Goal: Find specific page/section: Find specific page/section

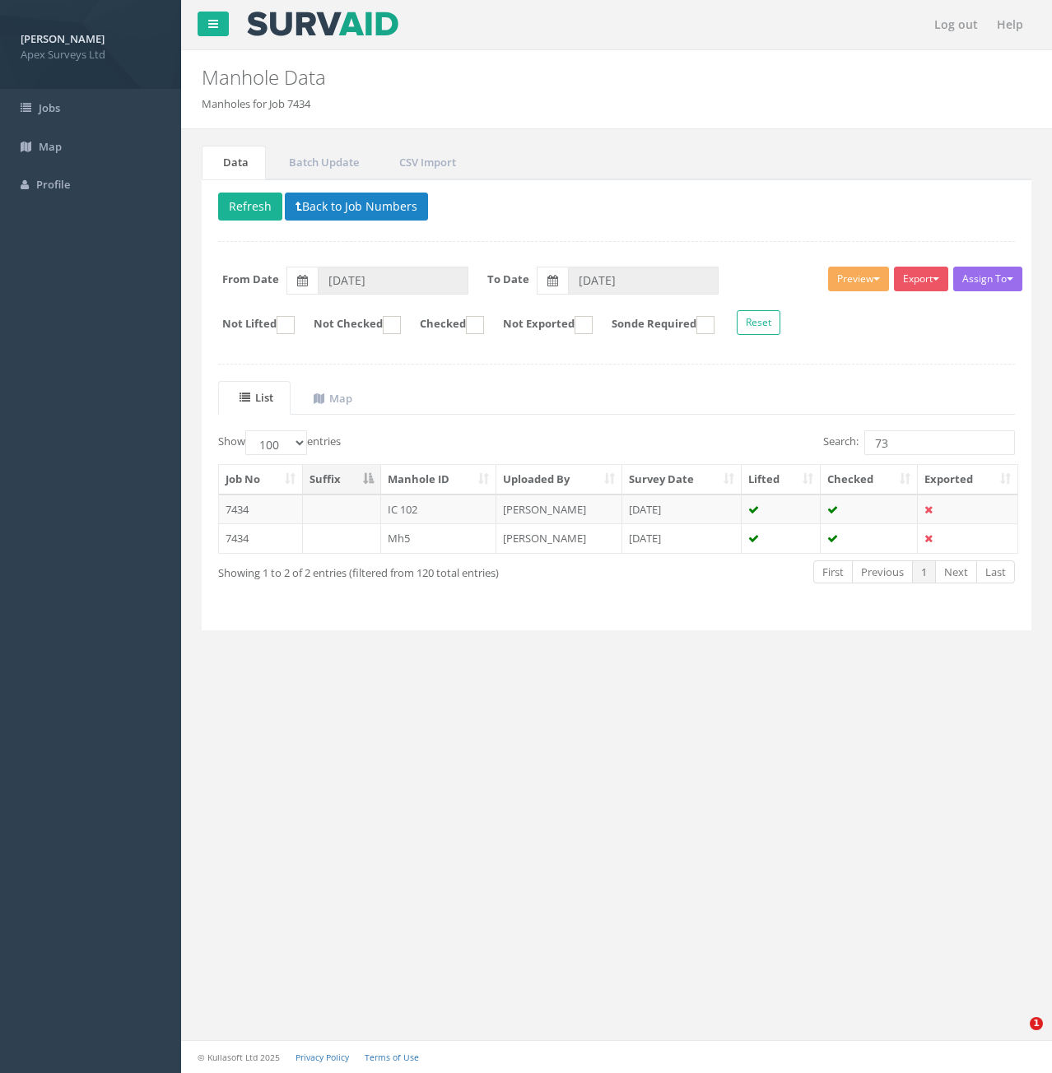
select select "100"
drag, startPoint x: 899, startPoint y: 438, endPoint x: 874, endPoint y: 447, distance: 26.3
click at [874, 447] on input "73" at bounding box center [939, 442] width 151 height 25
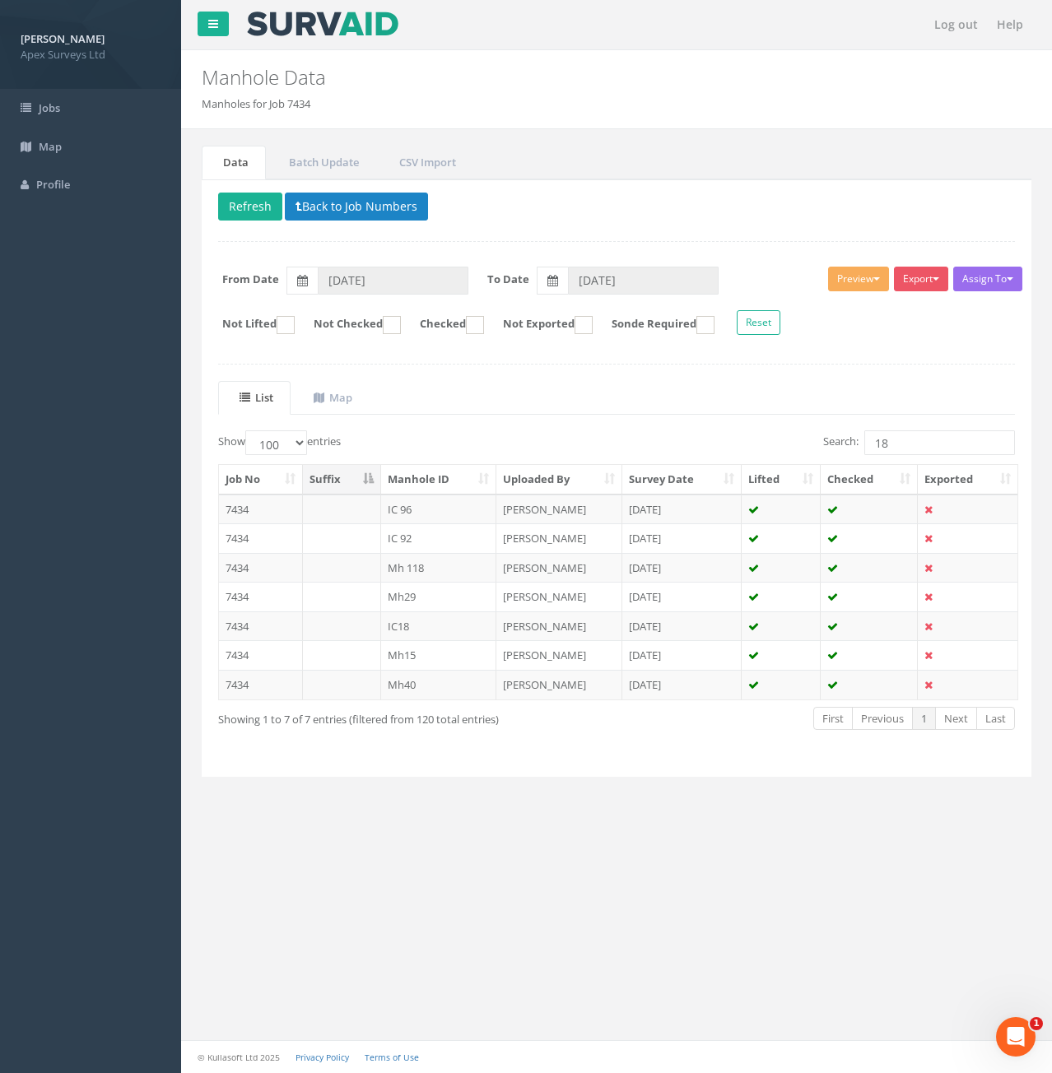
click at [289, 627] on td "7434" at bounding box center [261, 627] width 84 height 30
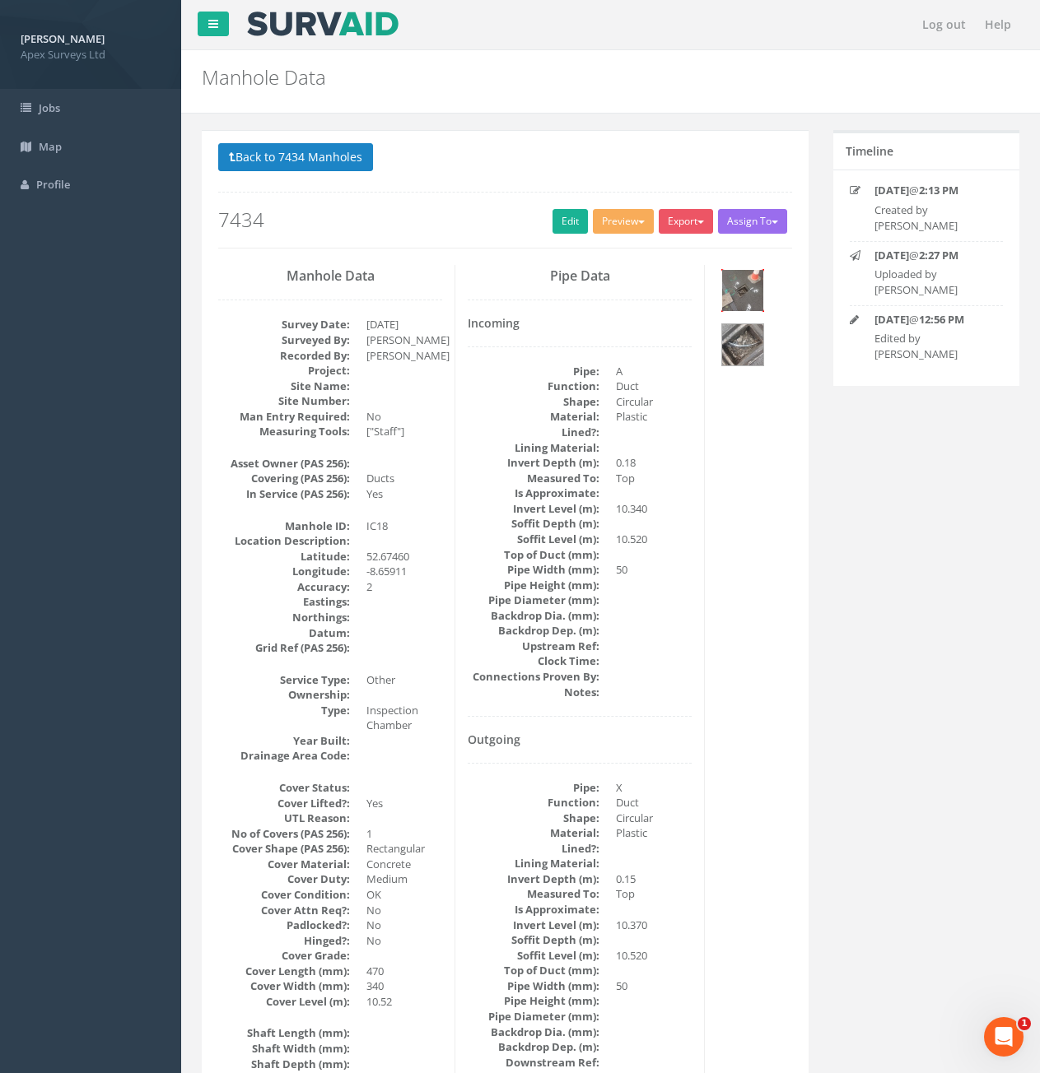
click at [751, 290] on img at bounding box center [742, 290] width 41 height 41
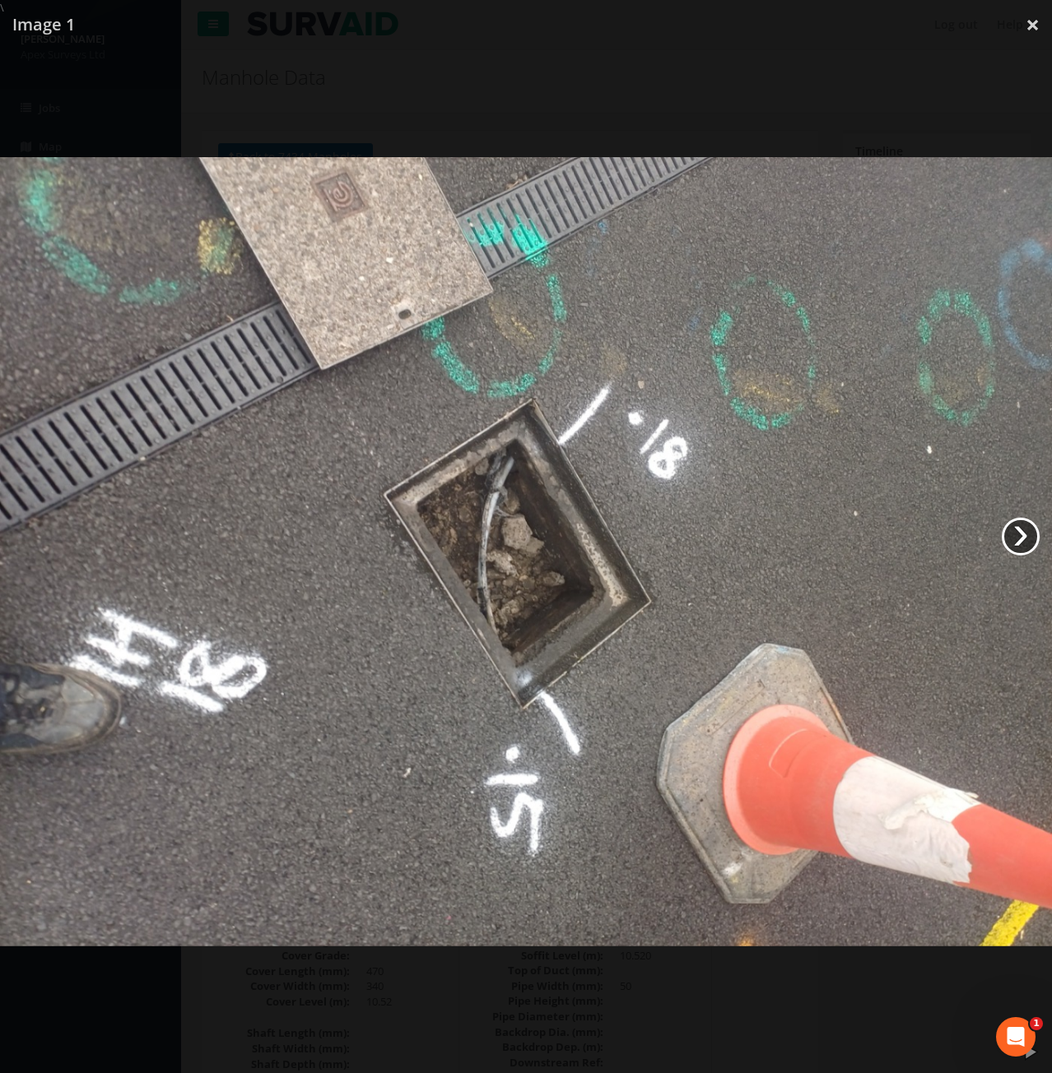
click at [1025, 533] on link "›" at bounding box center [1021, 537] width 38 height 38
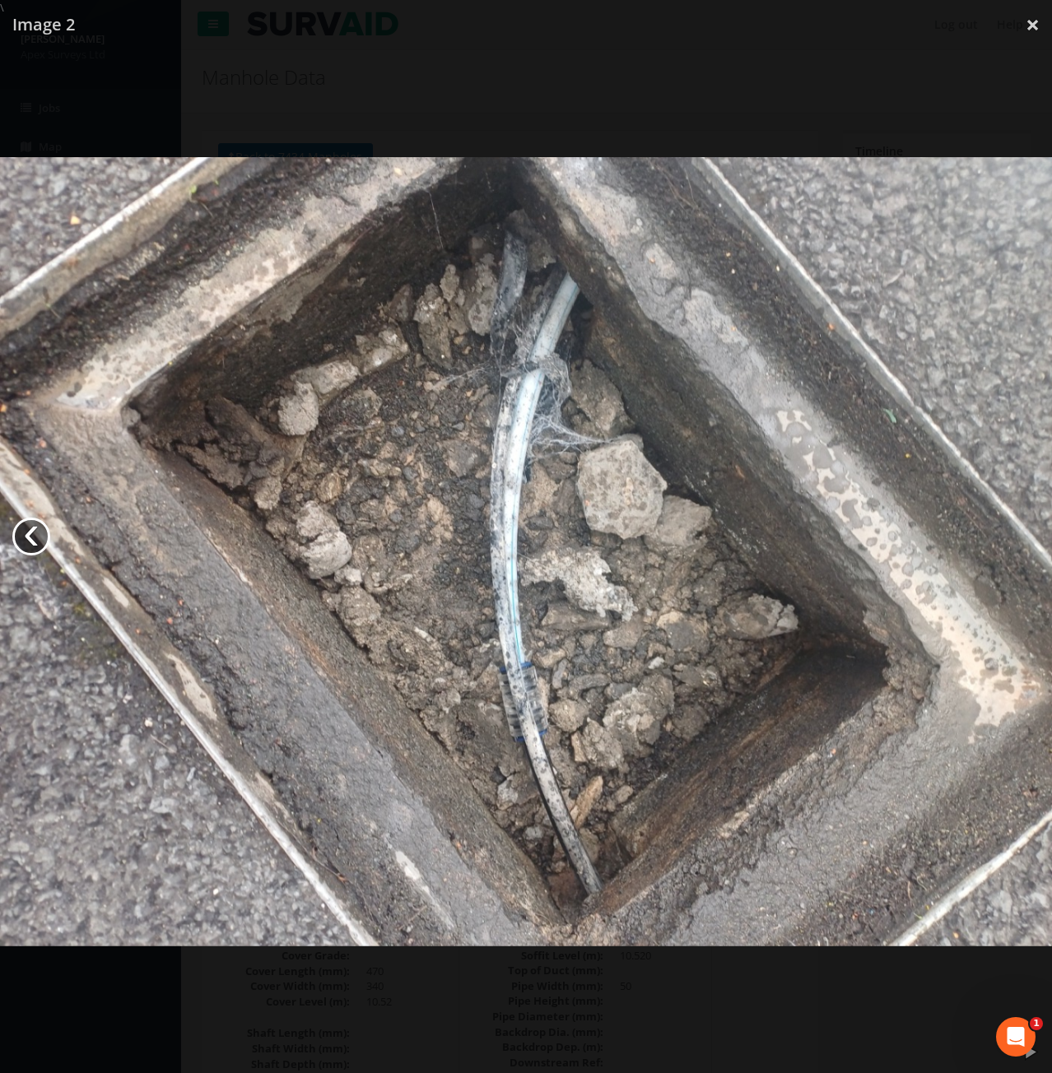
click at [30, 540] on link "‹" at bounding box center [31, 537] width 38 height 38
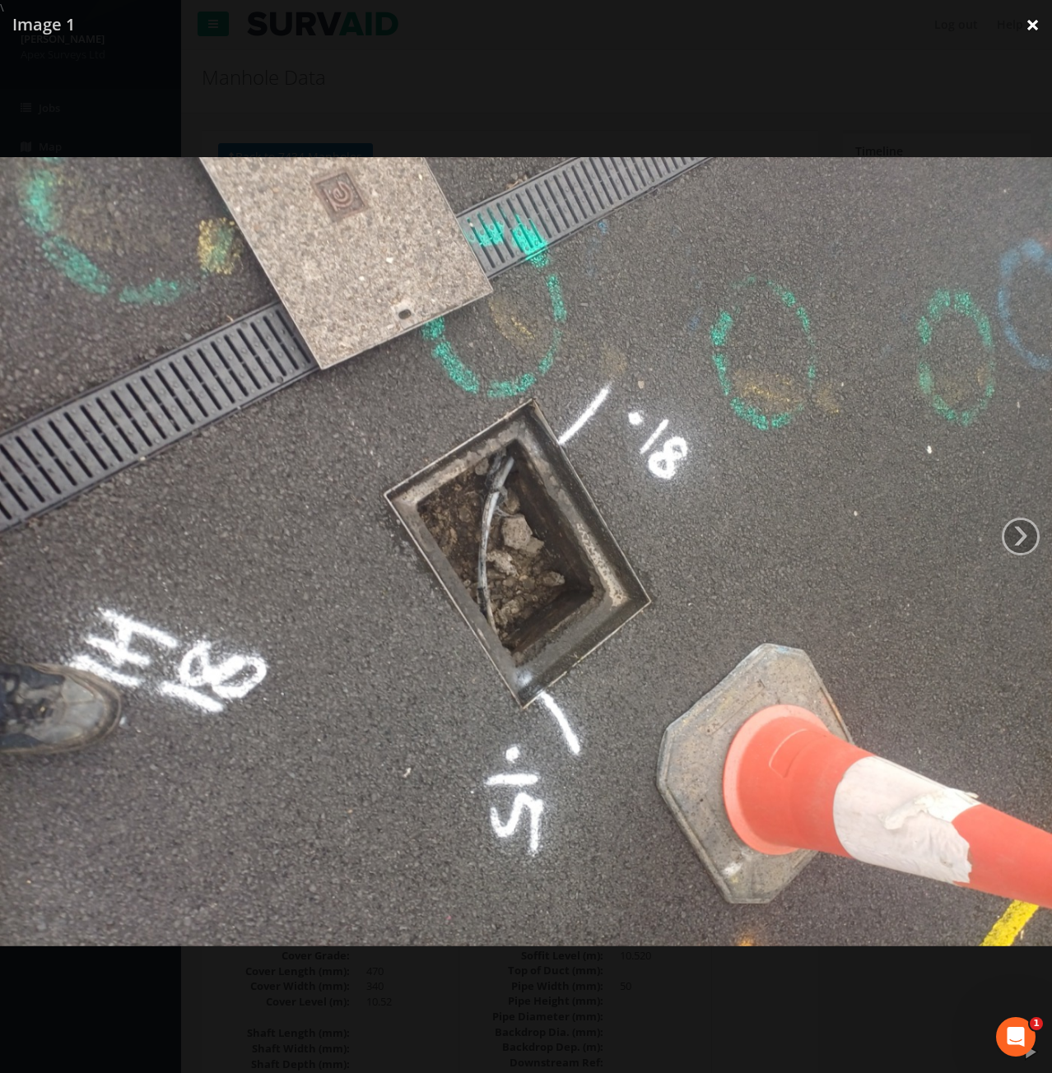
click at [1024, 26] on link "×" at bounding box center [1032, 24] width 39 height 49
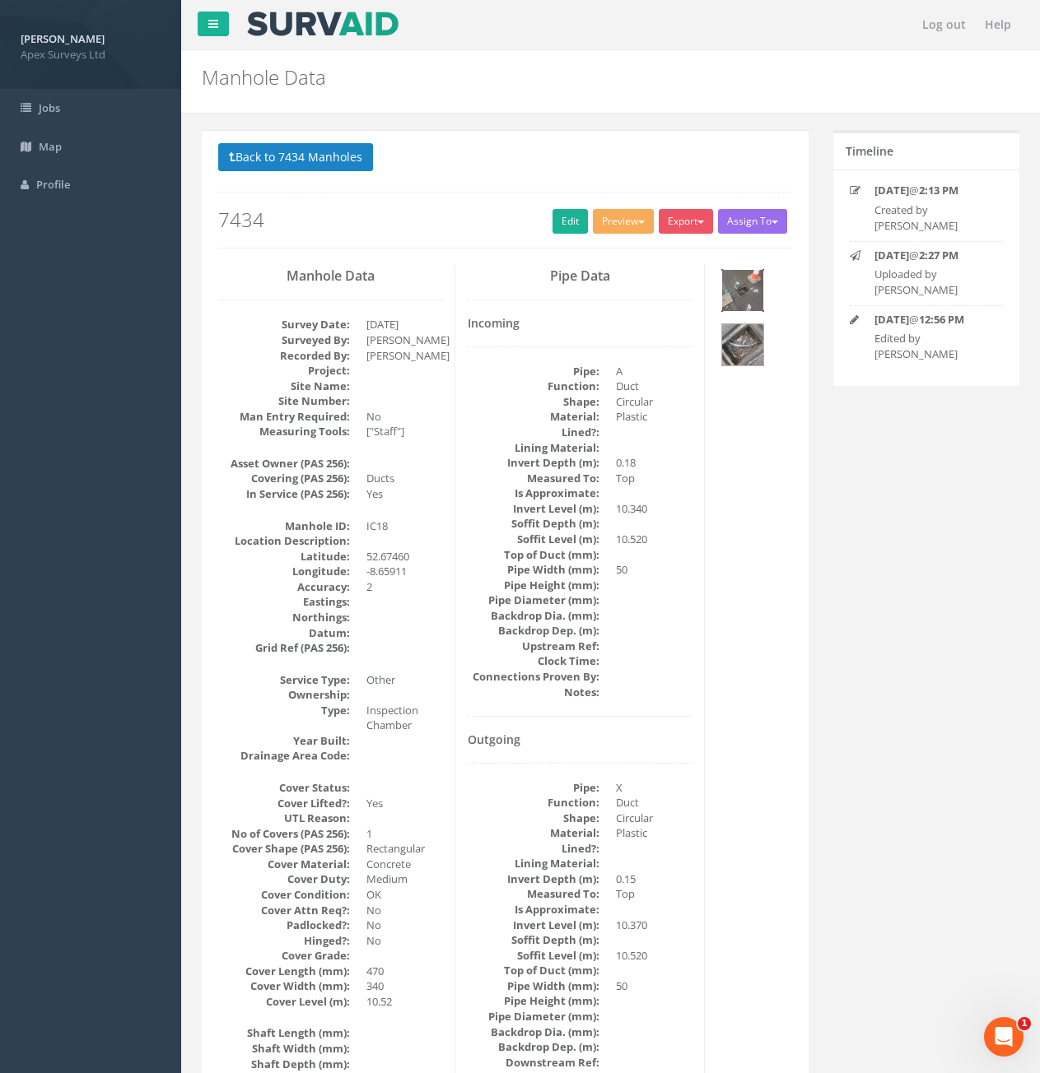
click at [735, 300] on img at bounding box center [742, 290] width 41 height 41
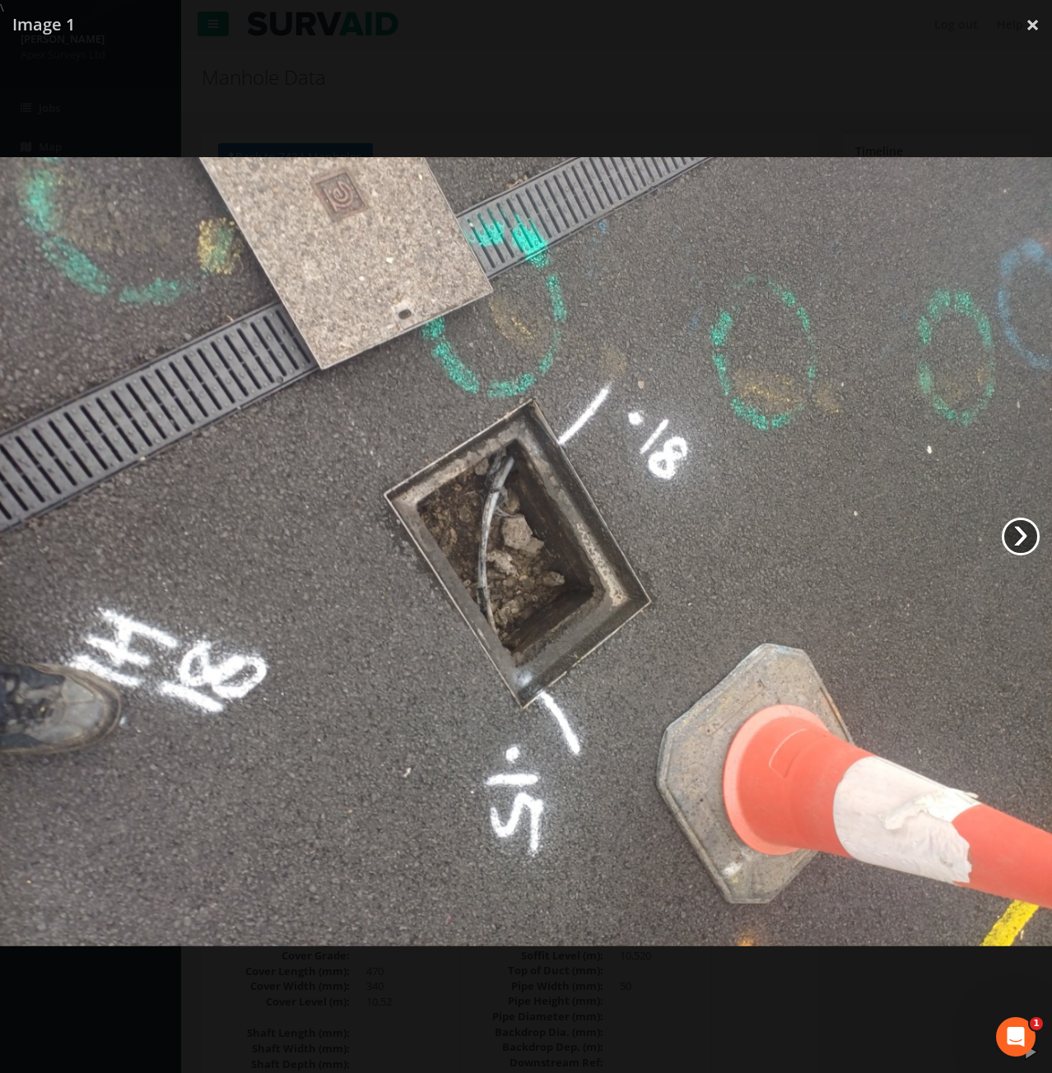
click at [1023, 533] on link "›" at bounding box center [1021, 537] width 38 height 38
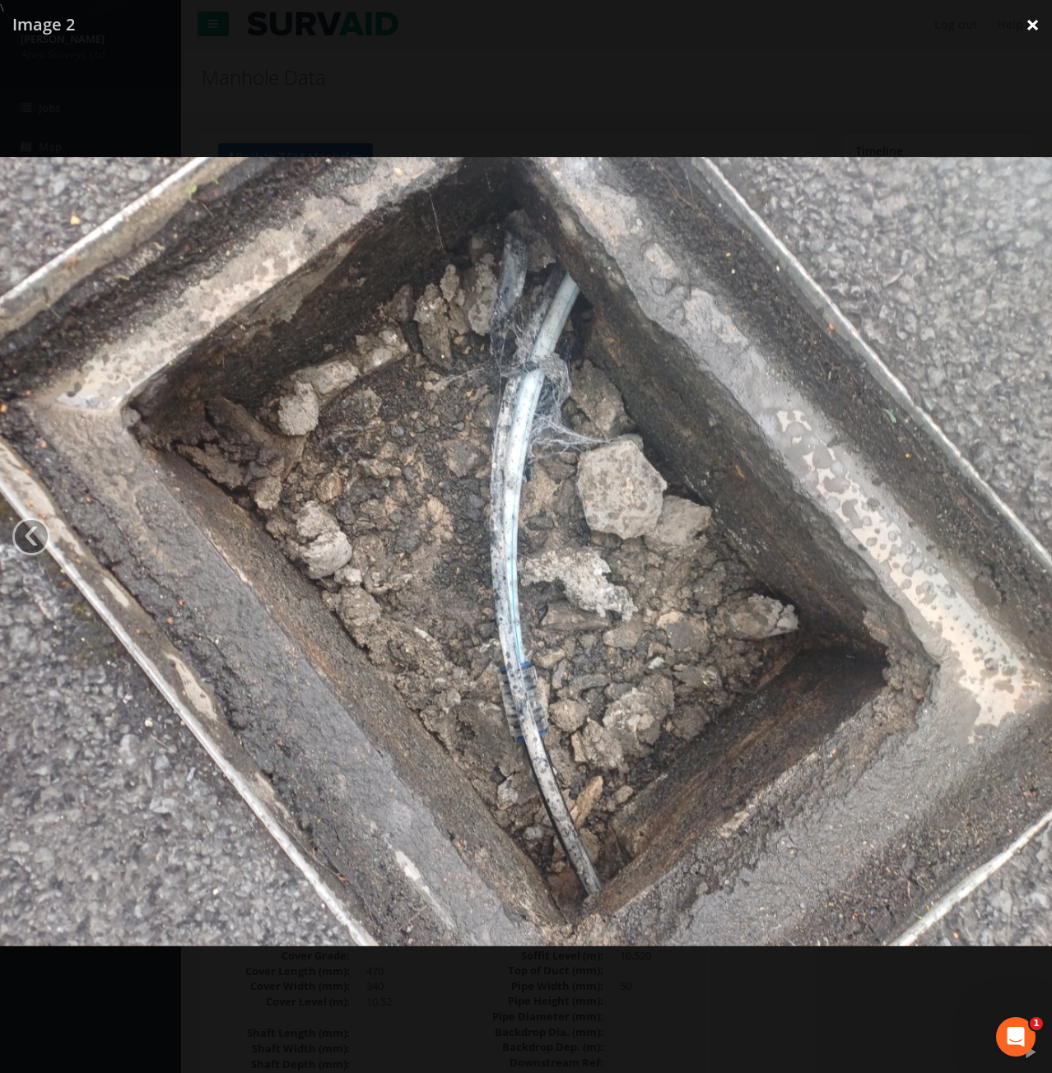
click at [1031, 30] on link "×" at bounding box center [1032, 24] width 39 height 49
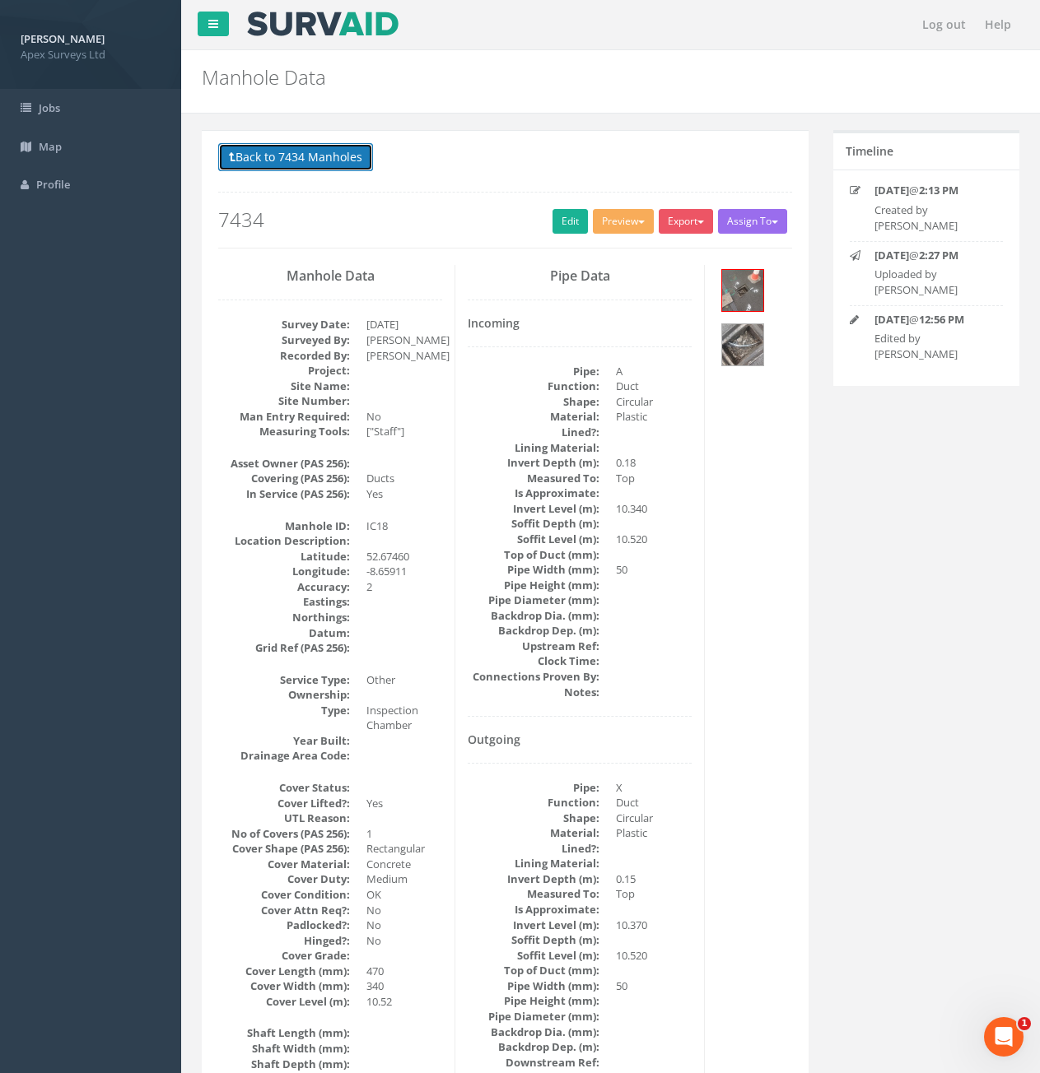
click at [298, 157] on button "Back to 7434 Manholes" at bounding box center [295, 157] width 155 height 28
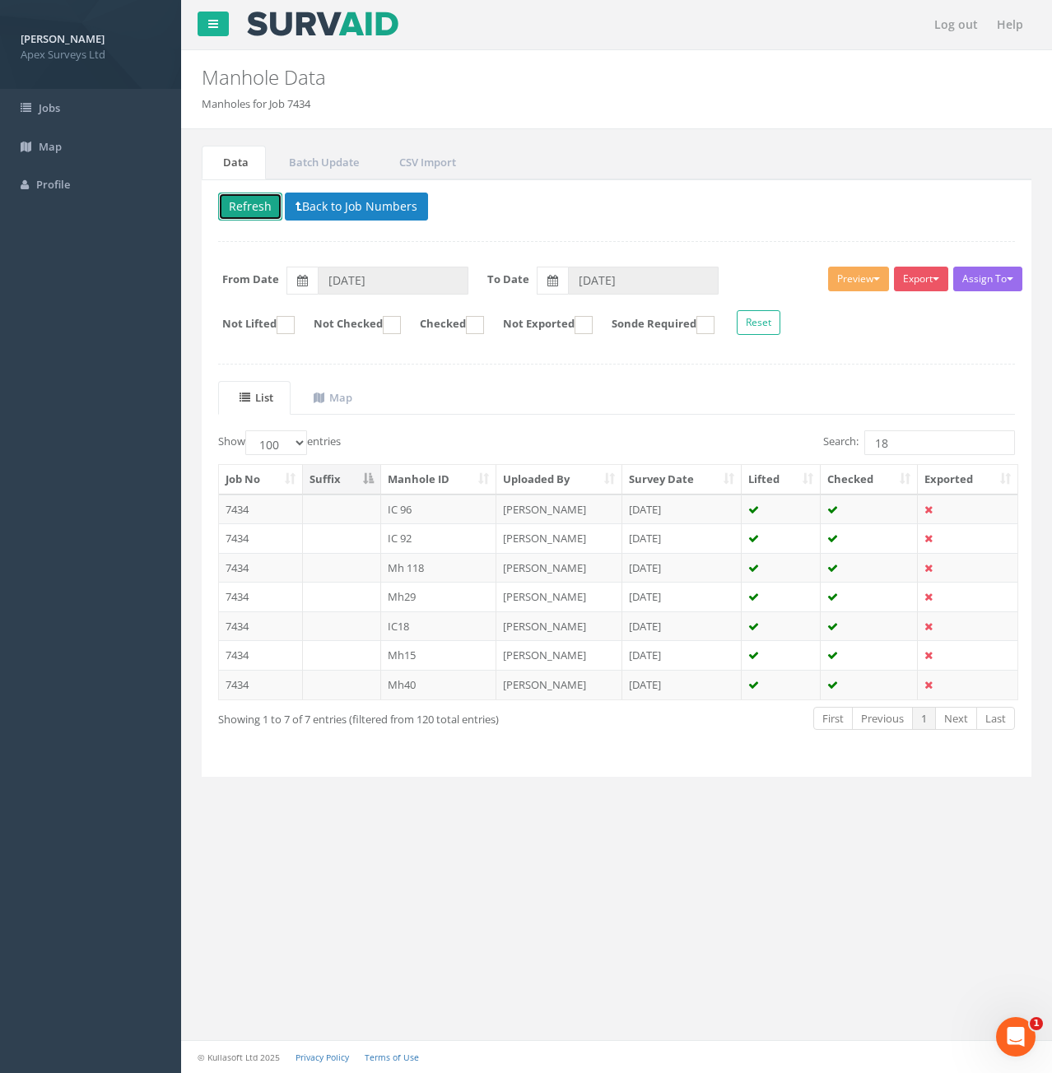
click at [243, 213] on button "Refresh" at bounding box center [250, 207] width 64 height 28
click at [905, 444] on input "18" at bounding box center [939, 442] width 151 height 25
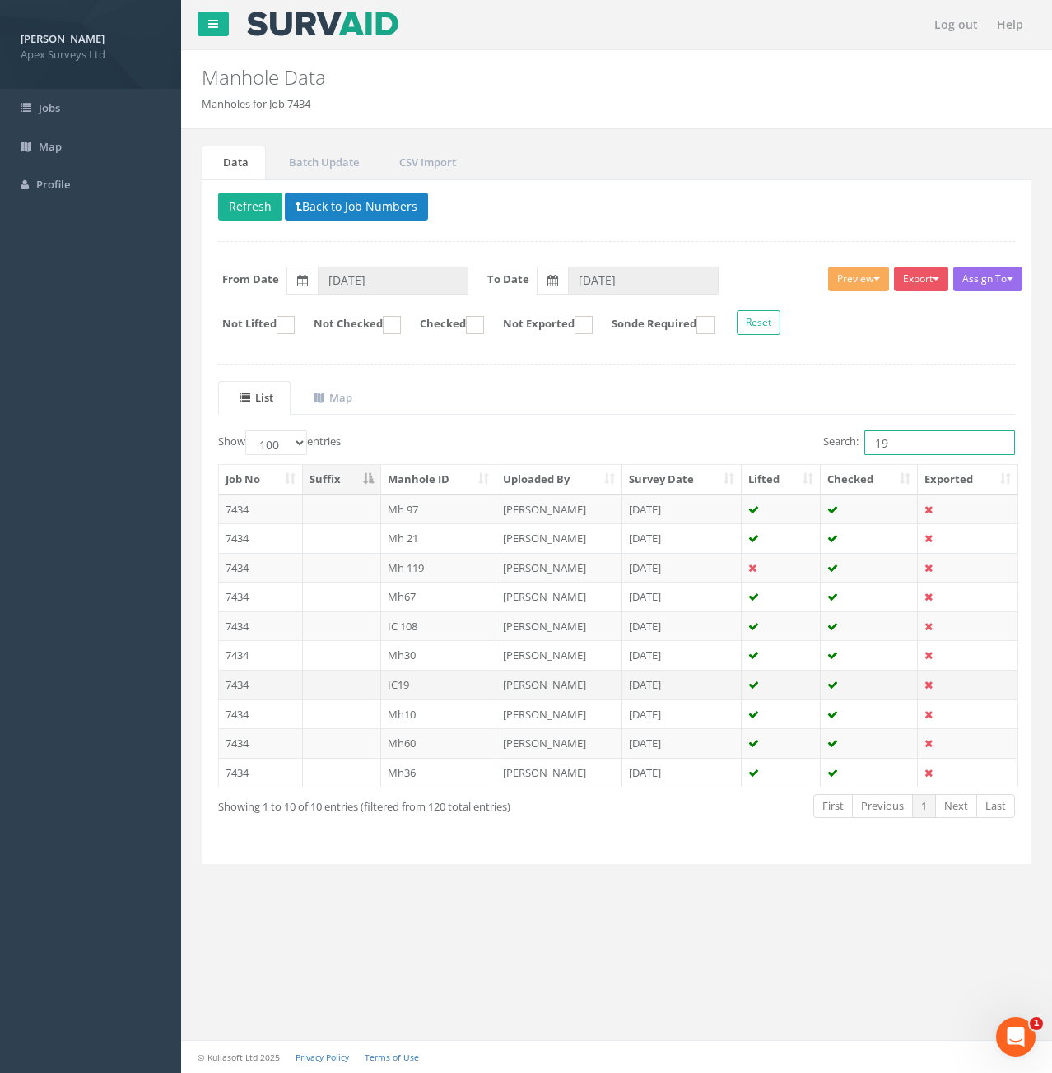
type input "19"
click at [252, 687] on td "7434" at bounding box center [261, 685] width 84 height 30
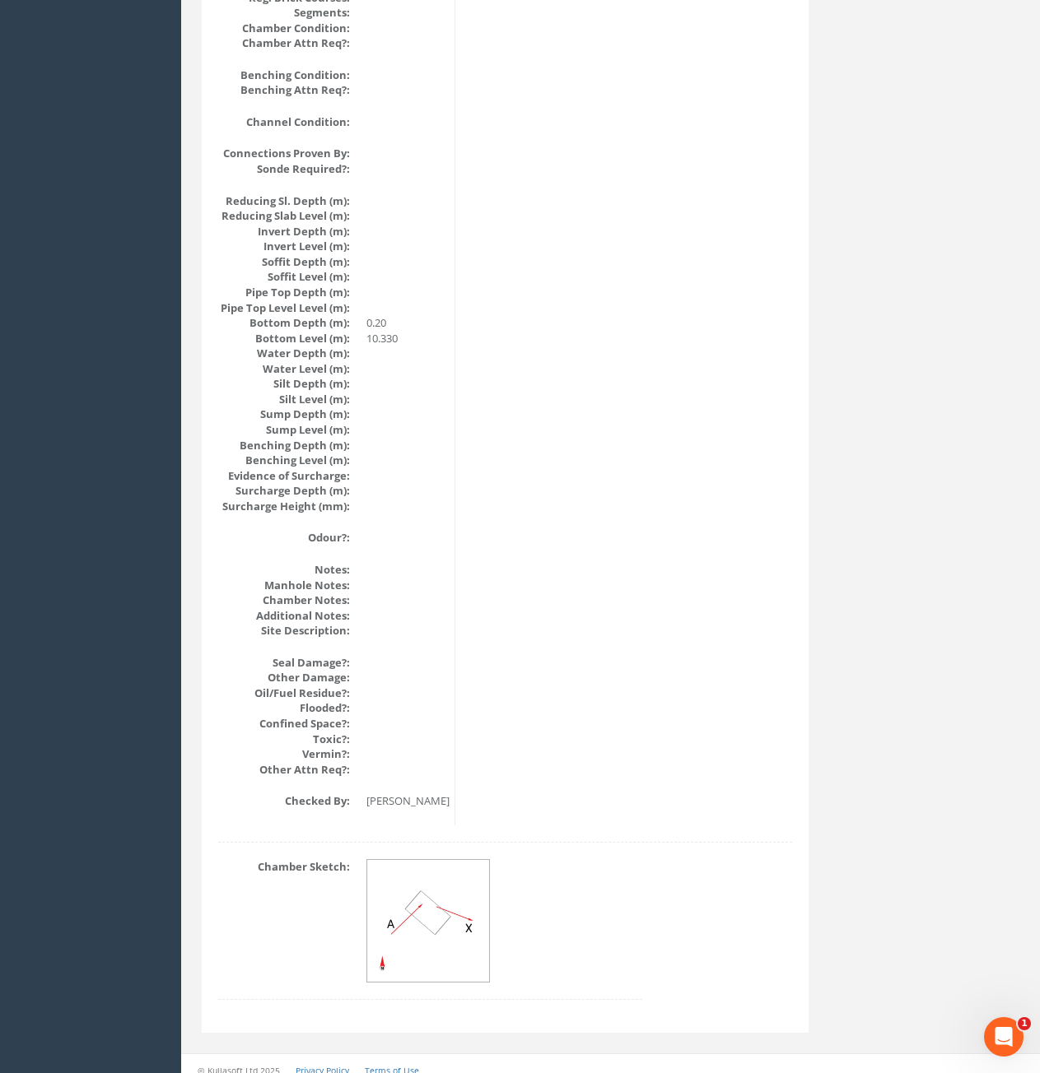
scroll to position [1495, 0]
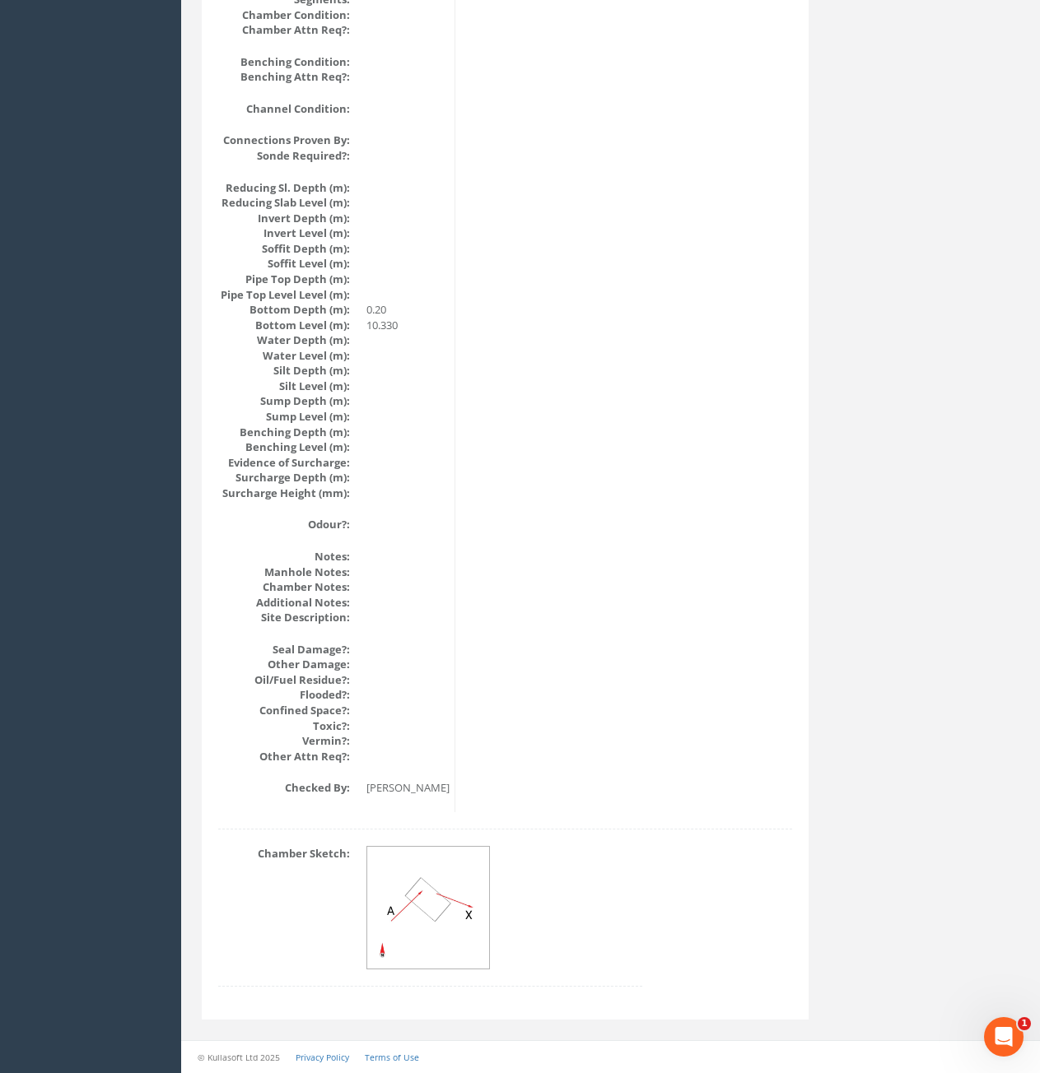
drag, startPoint x: 443, startPoint y: 302, endPoint x: 408, endPoint y: 447, distance: 148.9
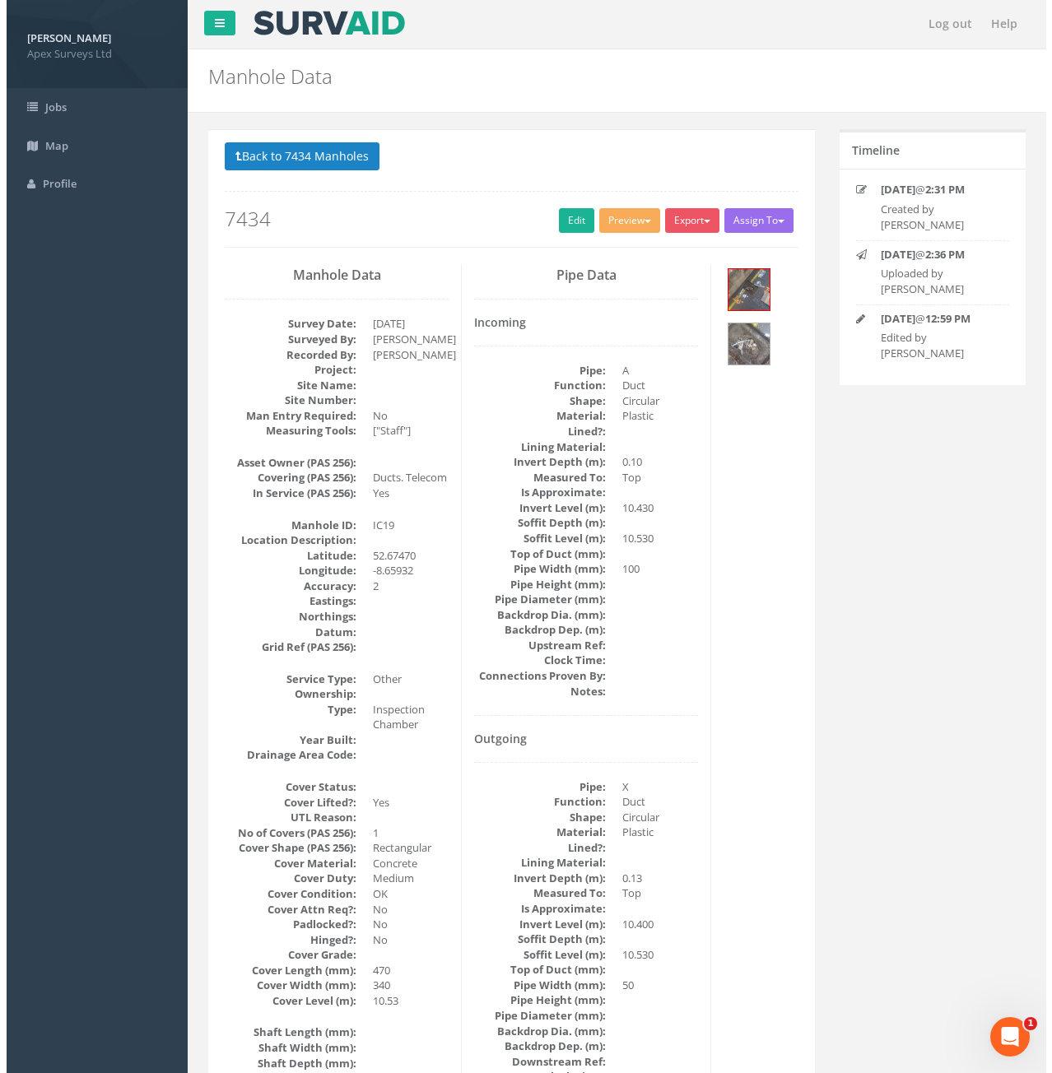
scroll to position [0, 0]
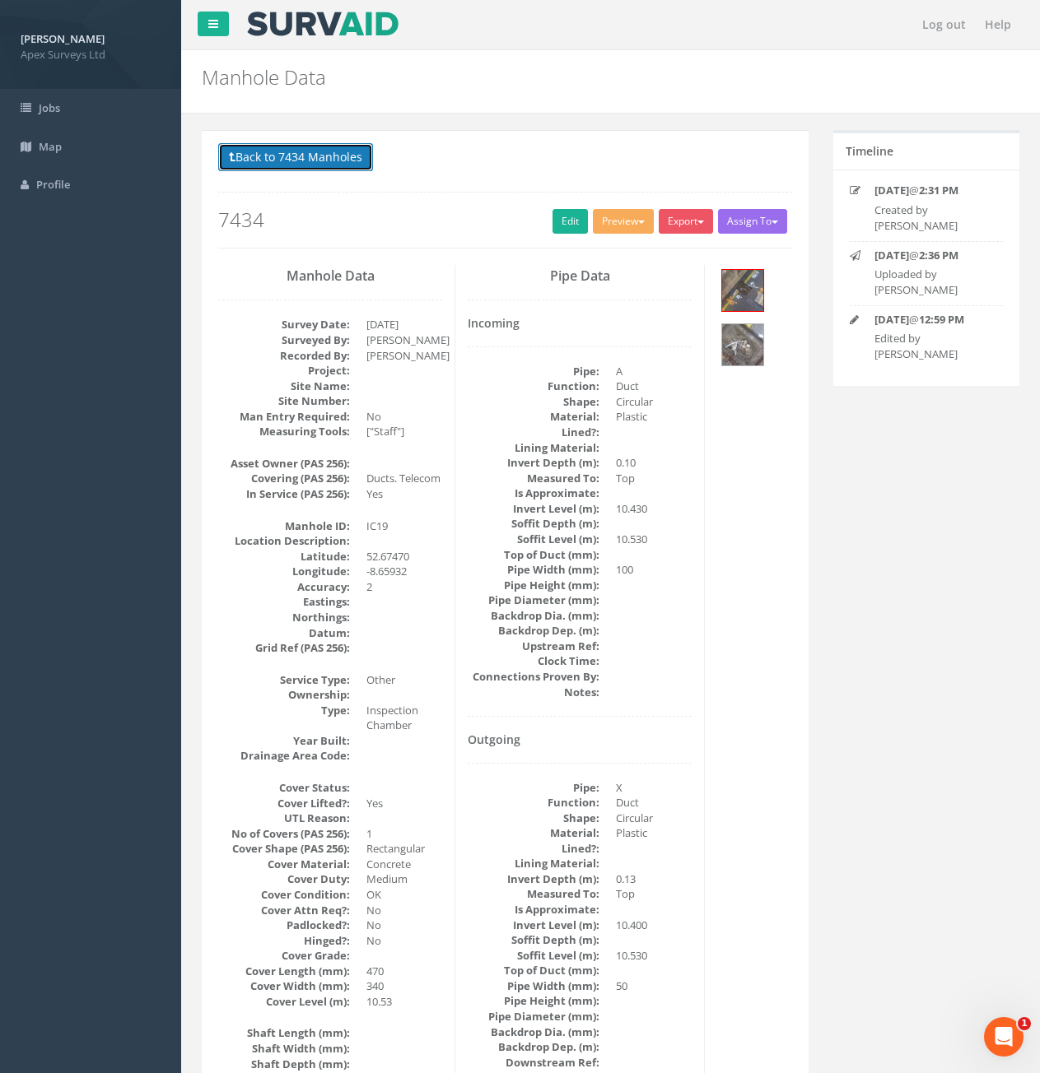
click at [288, 159] on button "Back to 7434 Manholes" at bounding box center [295, 157] width 155 height 28
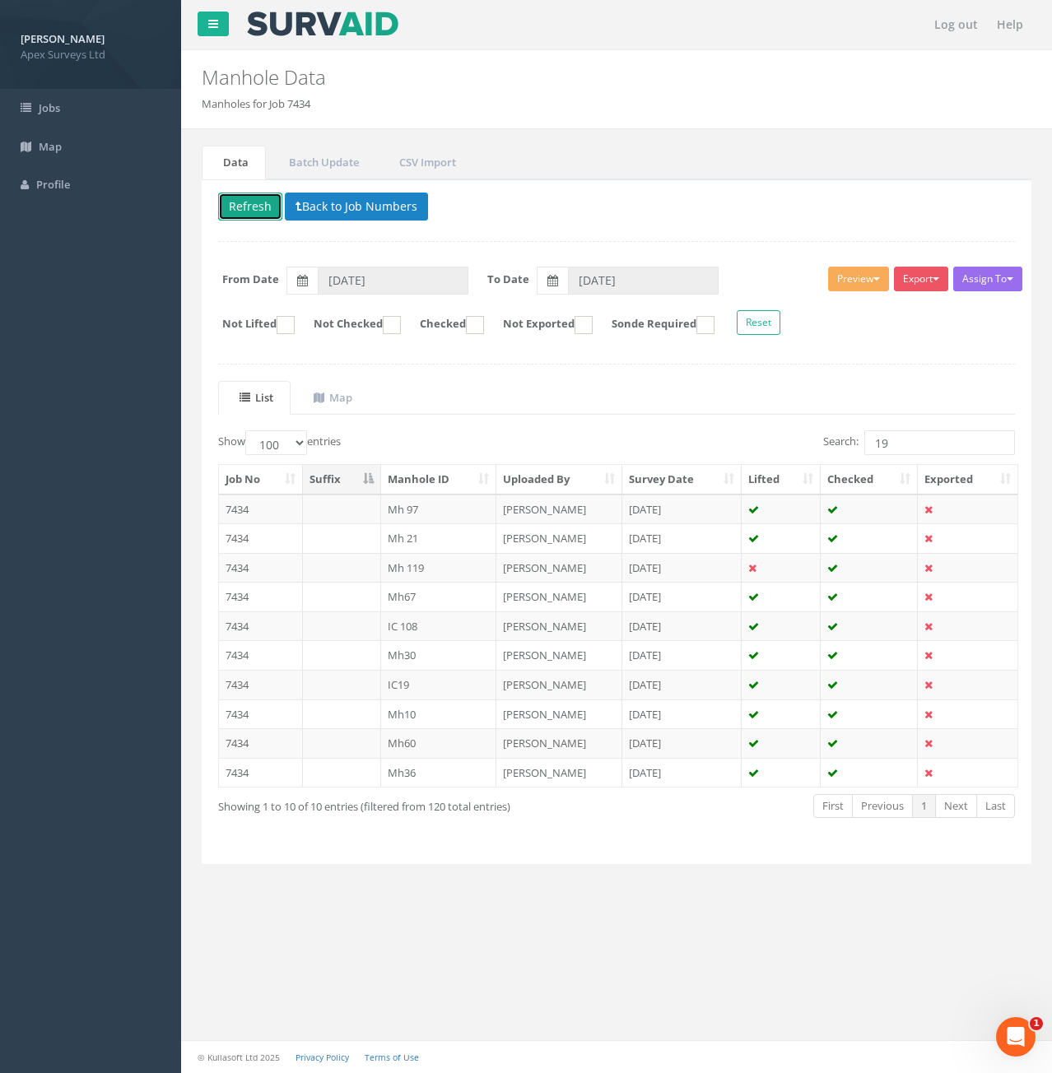
click at [251, 203] on button "Refresh" at bounding box center [250, 207] width 64 height 28
